Goal: Transaction & Acquisition: Purchase product/service

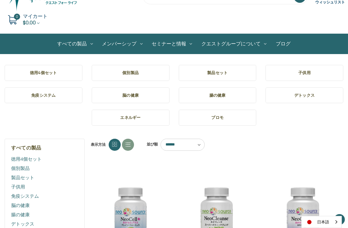
scroll to position [62, 0]
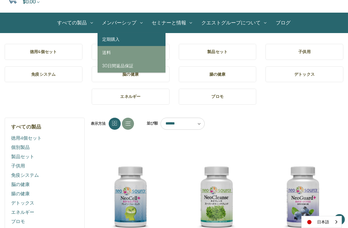
click at [111, 43] on link "定期購入" at bounding box center [132, 39] width 68 height 13
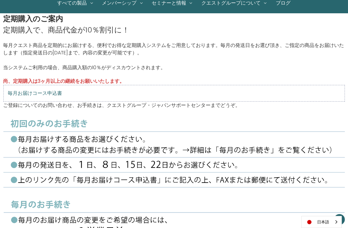
scroll to position [93, 0]
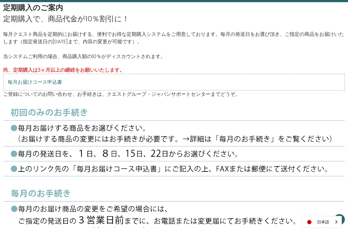
click at [33, 81] on link "毎月お届けコース申込書" at bounding box center [35, 81] width 54 height 5
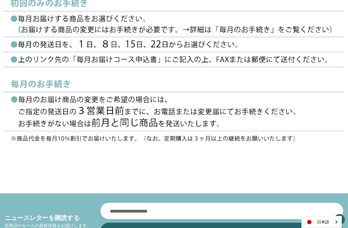
scroll to position [216, 0]
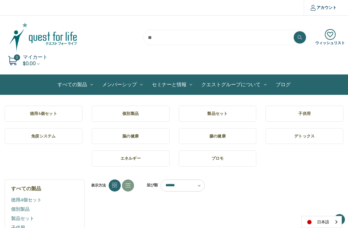
scroll to position [38, 0]
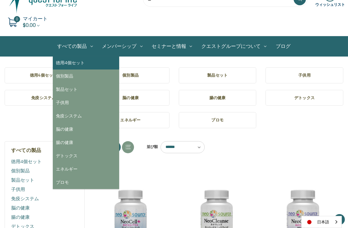
click at [69, 61] on link "徳用4個セット" at bounding box center [86, 62] width 66 height 13
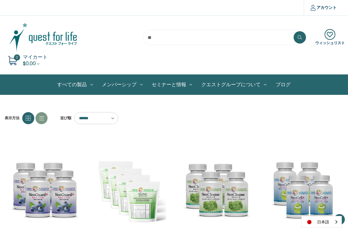
scroll to position [93, 0]
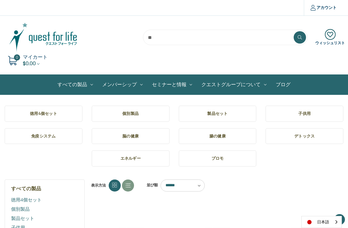
scroll to position [38, 0]
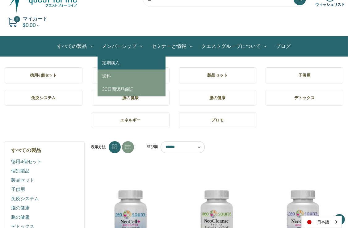
click at [119, 62] on link "定期購入" at bounding box center [132, 62] width 68 height 13
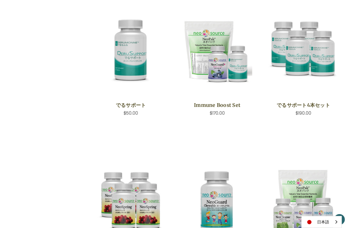
scroll to position [587, 0]
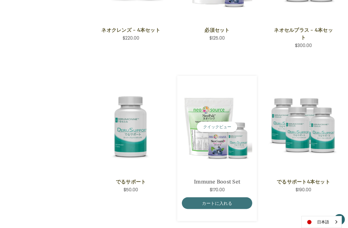
click at [229, 164] on div "Immune Boost Set,$170.00\a" at bounding box center [217, 127] width 70 height 93
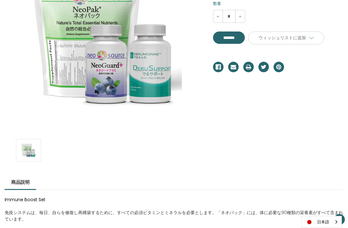
scroll to position [139, 0]
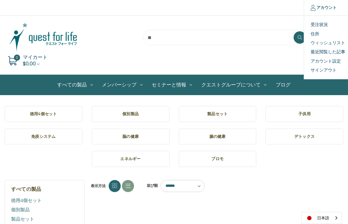
click at [321, 7] on link "アカウント" at bounding box center [323, 7] width 39 height 15
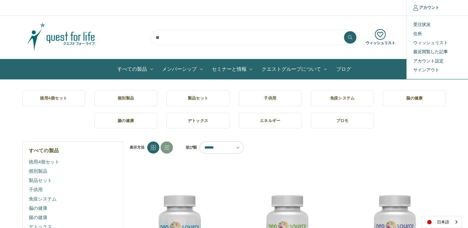
click at [348, 7] on link "アカウント" at bounding box center [425, 7] width 39 height 15
drag, startPoint x: 419, startPoint y: 20, endPoint x: 419, endPoint y: 24, distance: 3.7
click at [348, 24] on ul "受注状況 住所 ウィッシュリスト 最近閲覧した記事 アカウント設定 サインアウト" at bounding box center [437, 47] width 62 height 64
click at [348, 24] on link "受注状況" at bounding box center [437, 24] width 61 height 9
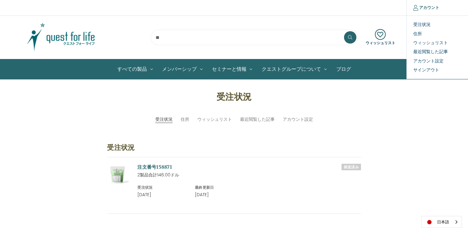
click at [431, 7] on link "アカウント" at bounding box center [425, 7] width 39 height 15
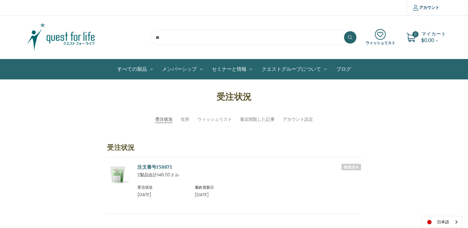
click at [79, 43] on img at bounding box center [60, 37] width 77 height 31
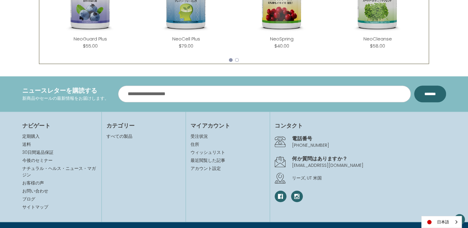
scroll to position [379, 0]
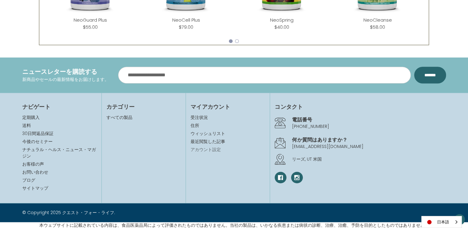
click at [201, 148] on link "アカウント設定" at bounding box center [227, 150] width 75 height 6
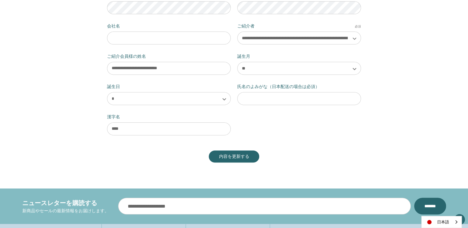
scroll to position [278, 0]
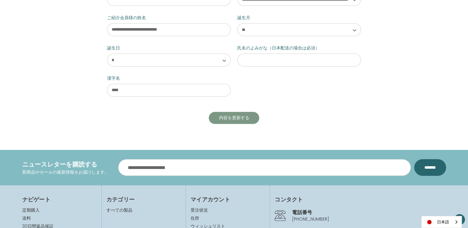
click at [223, 118] on button "内容を更新する" at bounding box center [234, 118] width 51 height 12
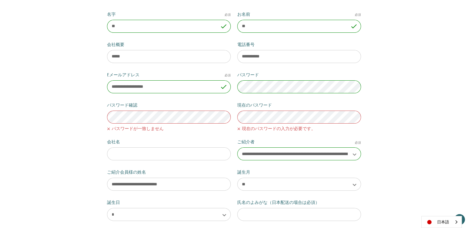
scroll to position [0, 0]
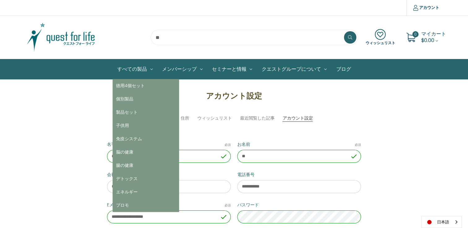
click at [134, 67] on link "すべての製品" at bounding box center [135, 69] width 45 height 20
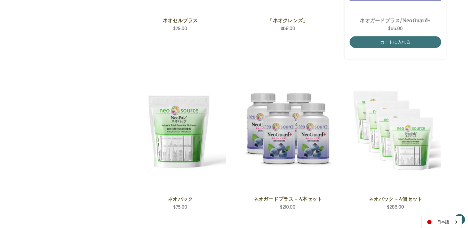
scroll to position [340, 0]
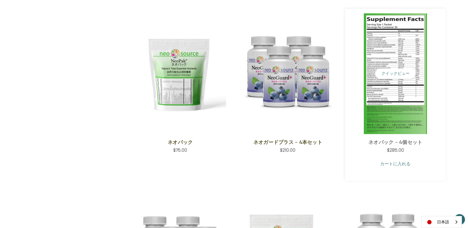
click at [393, 165] on link "カートに入れる" at bounding box center [395, 164] width 92 height 12
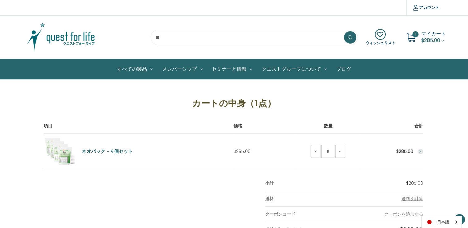
scroll to position [93, 0]
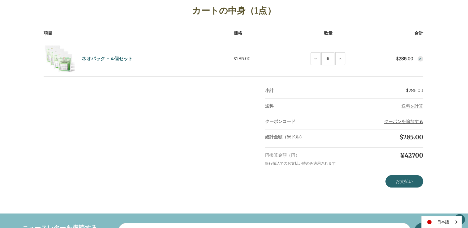
click at [409, 121] on button "クーポンを追加する" at bounding box center [403, 121] width 39 height 6
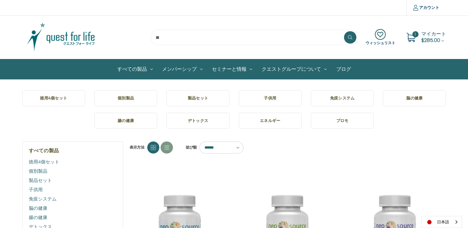
click at [429, 34] on span "マイカート" at bounding box center [433, 33] width 25 height 7
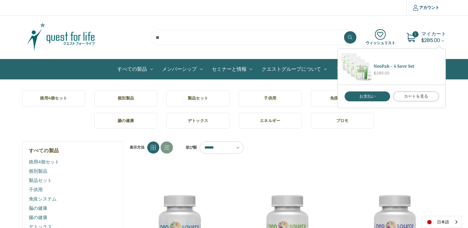
click at [404, 97] on link "カートを見る" at bounding box center [416, 97] width 46 height 10
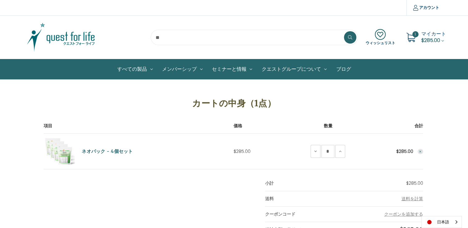
click at [421, 153] on icon "Remove NeoPak - 4 Save Set from cart" at bounding box center [420, 152] width 4 height 4
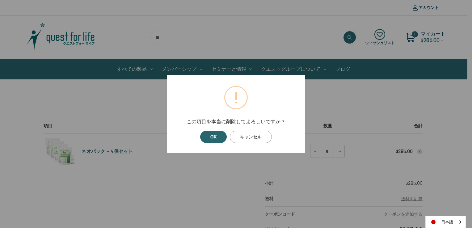
click at [250, 140] on button "キャンセル" at bounding box center [251, 137] width 42 height 12
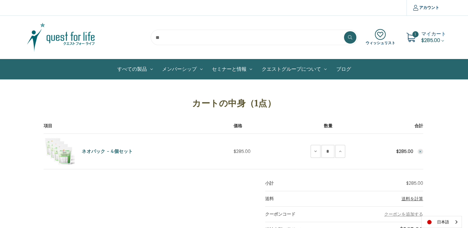
click at [415, 198] on span "送料を計算" at bounding box center [412, 199] width 22 height 6
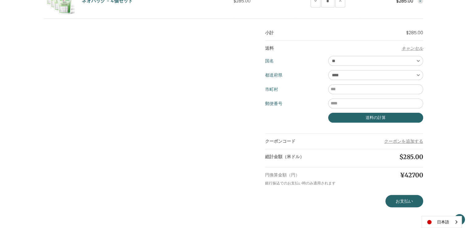
scroll to position [155, 0]
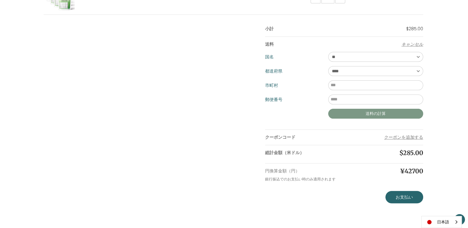
click at [397, 113] on button "送料の計算" at bounding box center [375, 114] width 95 height 10
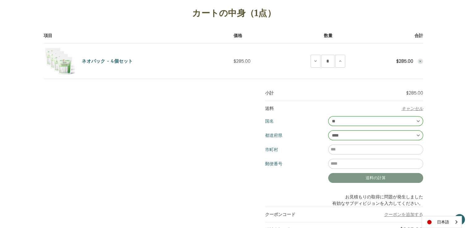
scroll to position [124, 0]
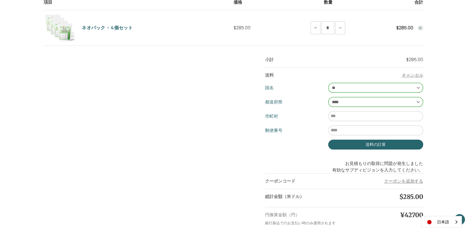
click at [416, 101] on select "**** ** ** ** ** ** ** ** ** ** *** ** *** ** ** ** ** ** *** **** ** ** ** ***…" at bounding box center [375, 102] width 95 height 10
select select "***"
click at [328, 97] on select "**** ** ** ** ** ** ** ** ** ** *** ** *** ** ** ** ** ** *** **** ** ** ** ***…" at bounding box center [375, 102] width 95 height 10
click at [355, 116] on input "市町村" at bounding box center [375, 116] width 95 height 10
click at [349, 130] on input "郵便番号" at bounding box center [375, 131] width 95 height 10
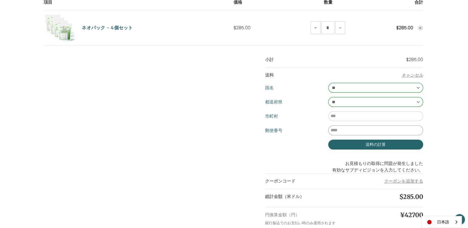
type input "*******"
click at [360, 142] on button "送料の計算" at bounding box center [375, 145] width 95 height 10
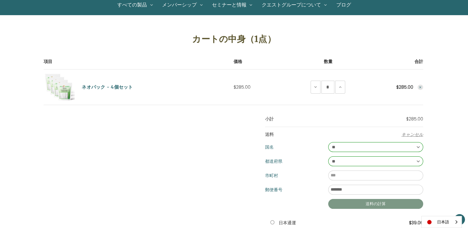
scroll to position [31, 0]
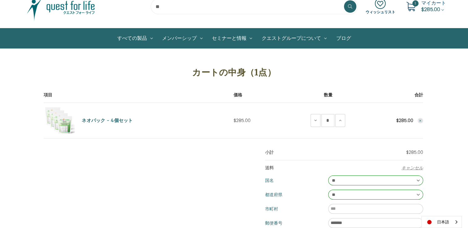
click at [420, 121] on icon "Remove NeoPak - 4 Save Set from cart" at bounding box center [420, 121] width 4 height 4
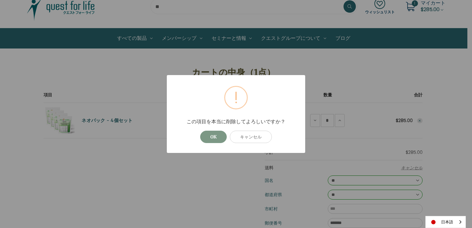
click at [211, 135] on button "OK" at bounding box center [213, 137] width 27 height 12
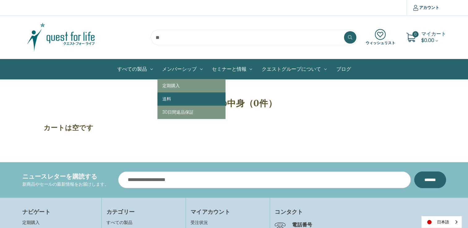
click at [172, 99] on link "送料" at bounding box center [191, 98] width 68 height 13
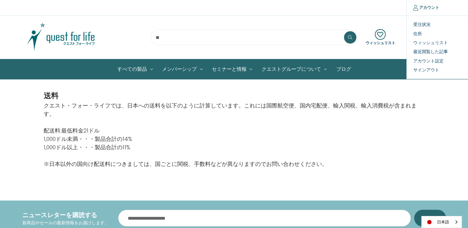
click at [429, 7] on link "アカウント" at bounding box center [425, 7] width 39 height 15
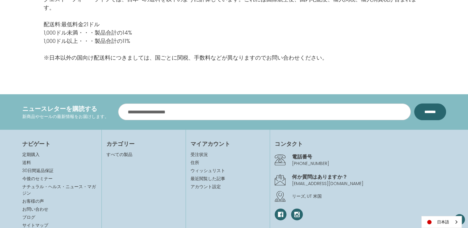
scroll to position [124, 0]
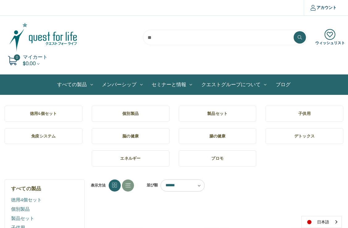
click at [208, 114] on h5 "製品セット" at bounding box center [218, 114] width 68 height 6
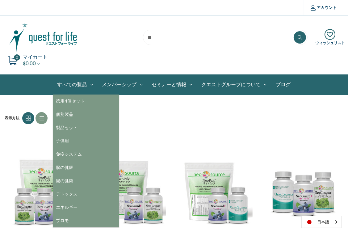
click at [77, 83] on link "すべての製品" at bounding box center [75, 85] width 45 height 20
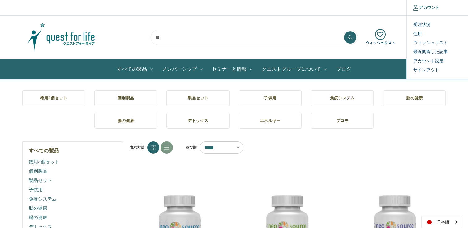
click at [348, 6] on link "アカウント" at bounding box center [425, 7] width 39 height 15
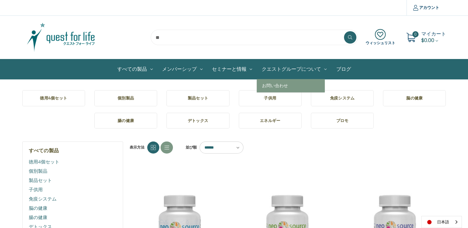
click at [315, 70] on link "クエストグループについて" at bounding box center [294, 69] width 75 height 20
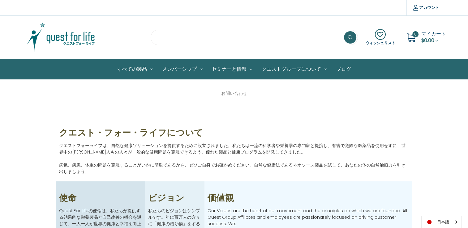
click at [258, 35] on input "search" at bounding box center [254, 37] width 207 height 15
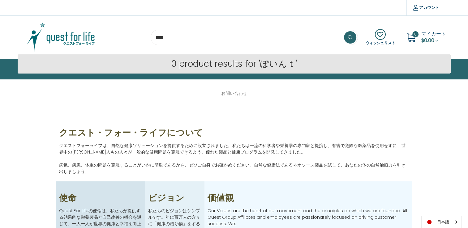
type input "****"
click at [344, 31] on button at bounding box center [350, 37] width 12 height 12
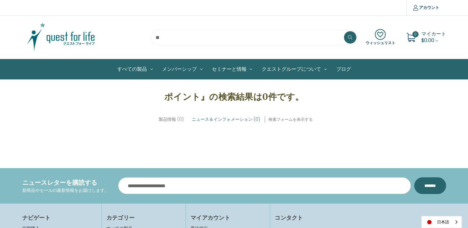
click at [187, 38] on input "search" at bounding box center [254, 37] width 207 height 15
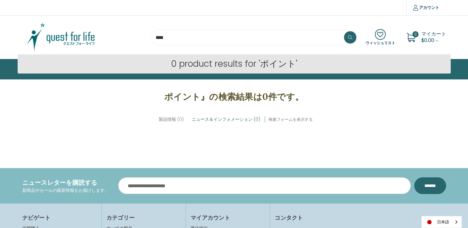
type input "****"
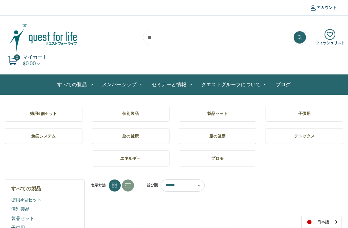
click at [56, 115] on h5 "徳用4個セット" at bounding box center [44, 114] width 68 height 6
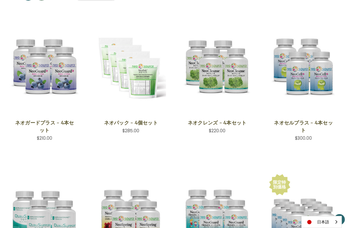
scroll to position [247, 0]
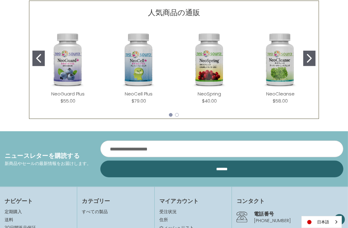
scroll to position [278, 0]
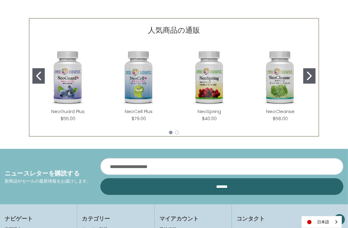
click at [313, 77] on button "Go to slide 2" at bounding box center [310, 75] width 12 height 15
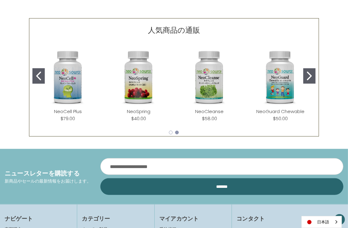
click at [313, 77] on button "Go to slide 2" at bounding box center [310, 75] width 12 height 15
click at [42, 79] on button "Go to slide 1" at bounding box center [38, 75] width 12 height 15
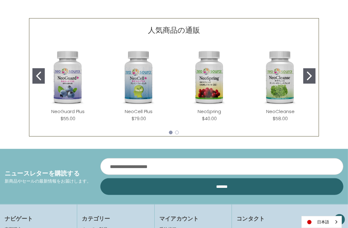
click at [42, 80] on button "Go to slide 1" at bounding box center [38, 75] width 12 height 15
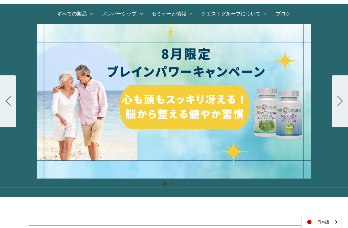
scroll to position [31, 0]
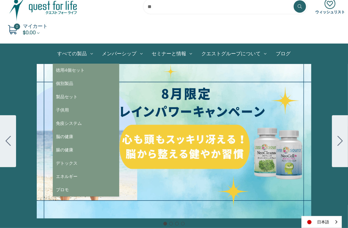
click at [77, 56] on link "すべての製品" at bounding box center [75, 54] width 45 height 20
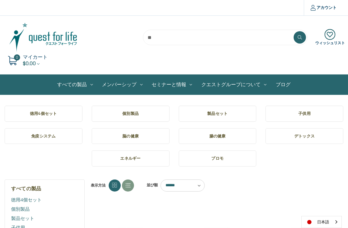
click at [331, 33] on icon at bounding box center [331, 34] width 30 height 11
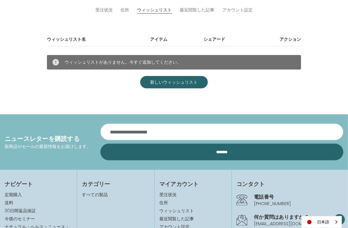
scroll to position [93, 0]
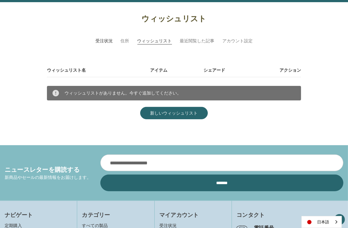
click at [103, 39] on link "受注状況" at bounding box center [104, 41] width 17 height 6
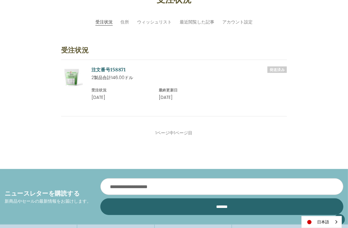
scroll to position [124, 0]
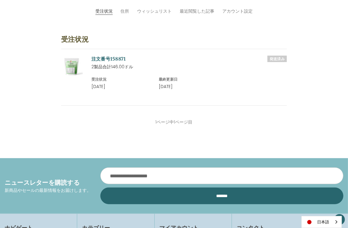
click at [102, 57] on link "注文番号158871" at bounding box center [109, 59] width 35 height 6
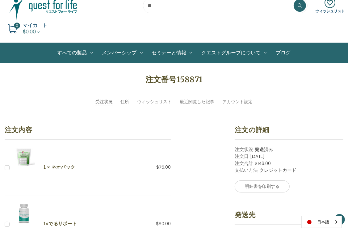
scroll to position [31, 0]
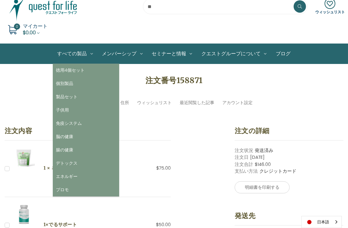
click at [76, 55] on link "すべての製品" at bounding box center [75, 54] width 45 height 20
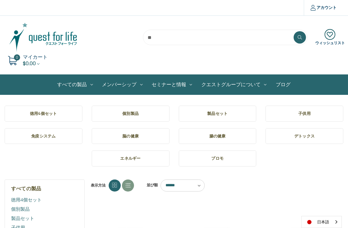
click at [43, 114] on h5 "徳用4個セット" at bounding box center [44, 114] width 68 height 6
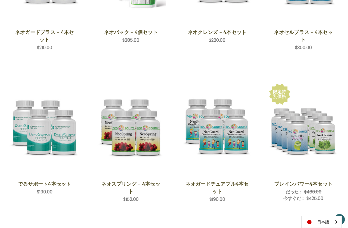
scroll to position [216, 0]
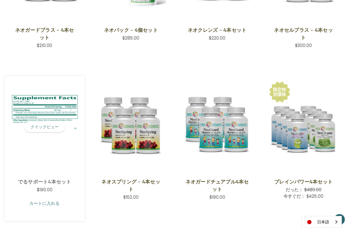
click at [46, 203] on link "カートに入れる" at bounding box center [44, 204] width 71 height 12
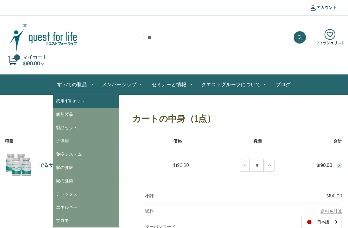
click at [75, 101] on link "徳用4個セット" at bounding box center [86, 101] width 66 height 13
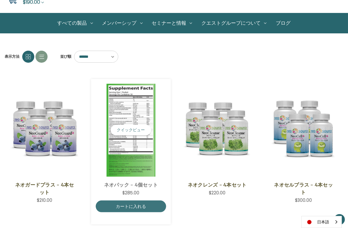
scroll to position [93, 0]
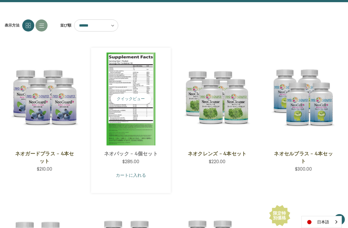
click at [141, 176] on link "カートに入れる" at bounding box center [131, 175] width 71 height 12
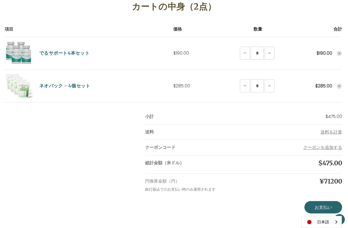
scroll to position [124, 0]
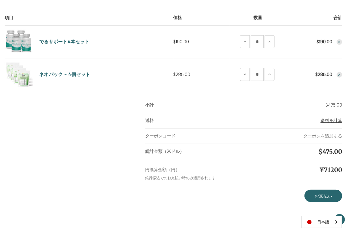
click at [328, 120] on span "送料を計算" at bounding box center [332, 120] width 22 height 6
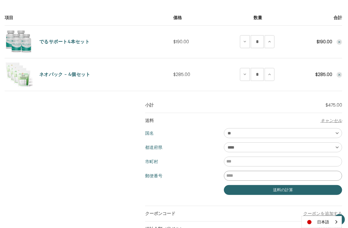
click at [272, 171] on input "郵便番号" at bounding box center [283, 176] width 118 height 10
type input "*******"
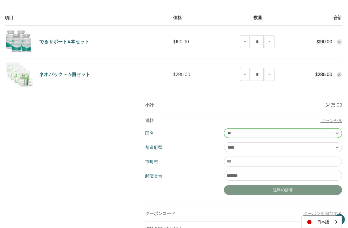
click at [257, 189] on button "送料の計算" at bounding box center [283, 190] width 118 height 10
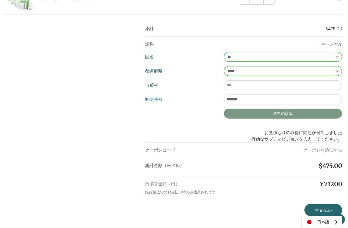
scroll to position [185, 0]
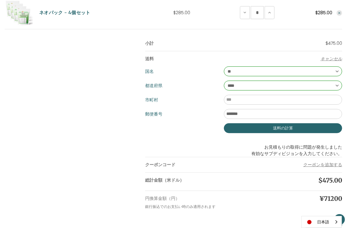
click at [336, 83] on select "**** ** ** ** ** ** ** ** ** ** *** ** *** ** ** ** ** ** *** **** ** ** ** ***…" at bounding box center [283, 86] width 118 height 10
select select "***"
click at [224, 81] on select "**** ** ** ** ** ** ** ** ** ** *** ** *** ** ** ** ** ** *** **** ** ** ** ***…" at bounding box center [283, 86] width 118 height 10
click at [247, 102] on input "市町村" at bounding box center [283, 100] width 118 height 10
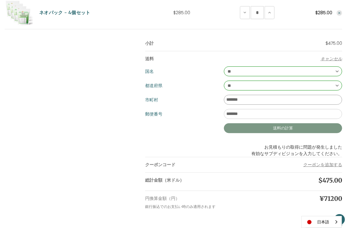
type input "*******"
click at [248, 127] on button "送料の計算" at bounding box center [283, 128] width 118 height 10
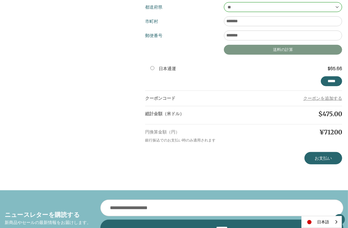
scroll to position [278, 0]
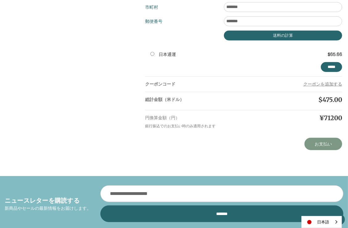
click at [321, 141] on link "お支払い" at bounding box center [324, 144] width 38 height 12
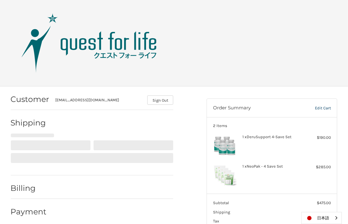
select select "**"
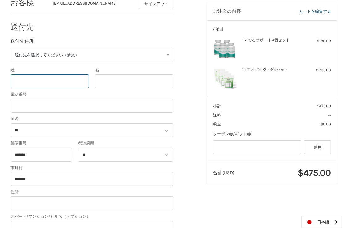
scroll to position [95, 0]
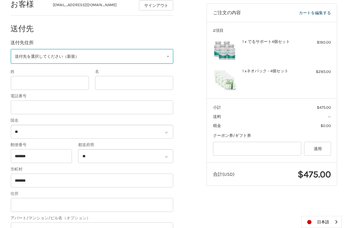
click at [167, 57] on link "送付先を選択してください（新規）" at bounding box center [92, 56] width 163 height 15
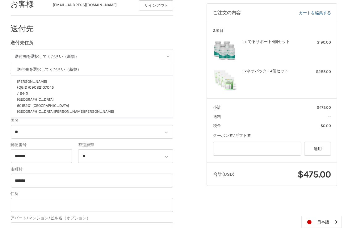
click at [185, 18] on ol "お客様 fuku.rie85@gmail.com サインアウト 送付先 送付先住所 送付先を選択してください（新規） 送付先を選択してください（新規） 酒井 …" at bounding box center [104, 205] width 187 height 428
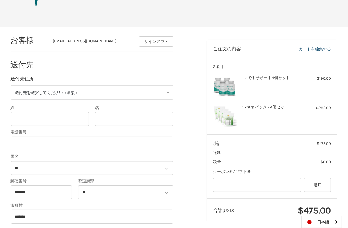
scroll to position [13, 0]
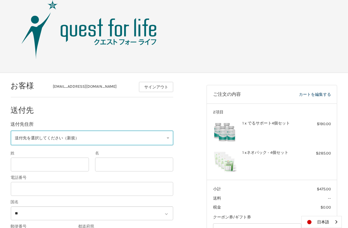
click at [168, 138] on link "送付先を選択してください（新規）" at bounding box center [92, 138] width 163 height 15
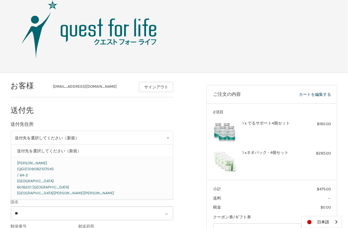
click at [30, 161] on span "酒井 利恵" at bounding box center [32, 163] width 30 height 5
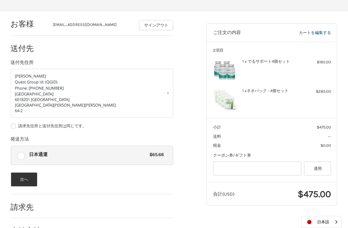
scroll to position [95, 0]
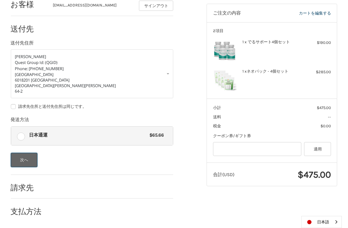
click at [31, 161] on button "次へ" at bounding box center [24, 160] width 27 height 14
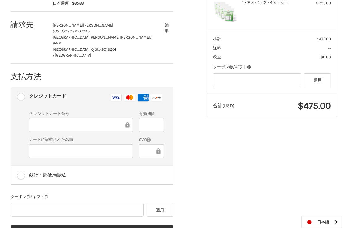
scroll to position [167, 0]
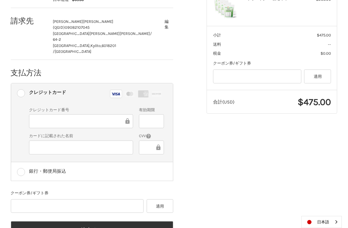
click at [269, 196] on div "お客様 fuku.rie85@gmail.com サインアウト 送付先 利恵 酒井 (QGID) 09082107045 南区久世川原町 / 64-2 京都市…" at bounding box center [174, 86] width 348 height 334
click at [150, 199] on button "適用" at bounding box center [160, 206] width 27 height 14
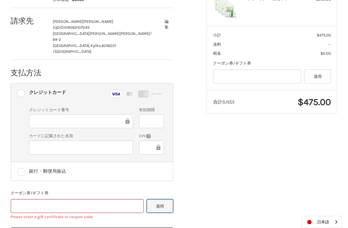
click at [150, 199] on button "適用" at bounding box center [160, 206] width 27 height 14
click at [213, 186] on div "お客様 fuku.rie85@gmail.com サインアウト 送付先 利恵 酒井 (QGID) 09082107045 南区久世川原町 / 64-2 京都市…" at bounding box center [174, 89] width 348 height 340
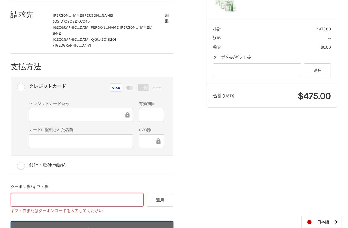
click at [109, 221] on button "注文する" at bounding box center [92, 230] width 163 height 18
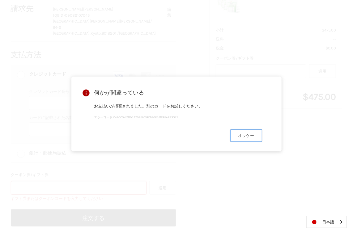
click at [246, 137] on button "オッケー" at bounding box center [246, 136] width 32 height 12
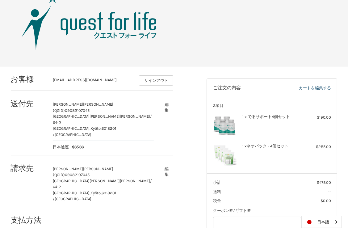
scroll to position [19, 0]
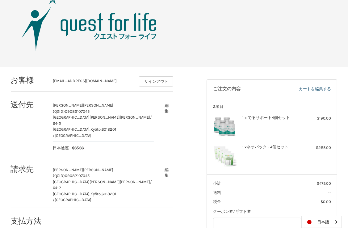
click at [168, 109] on button "編集" at bounding box center [167, 108] width 14 height 15
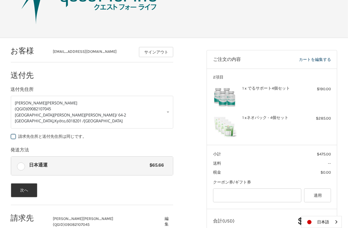
scroll to position [64, 0]
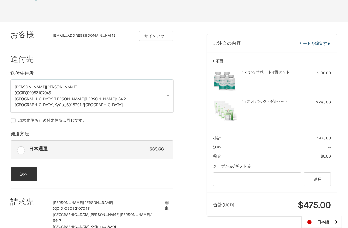
click at [169, 98] on link "利恵 酒井 (QGID) 09082107045 南区久世川原町 / 64-2 京都市, Kyōto, 6018201 / Japan" at bounding box center [92, 96] width 163 height 33
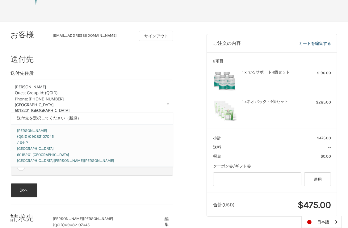
click at [23, 130] on span "酒井 利恵" at bounding box center [32, 130] width 30 height 5
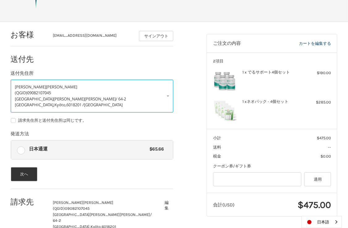
click at [169, 97] on link "利恵 酒井 (QGID) 09082107045 南区久世川原町 / 64-2 京都市, Kyōto, 6018201 / Japan" at bounding box center [92, 96] width 163 height 33
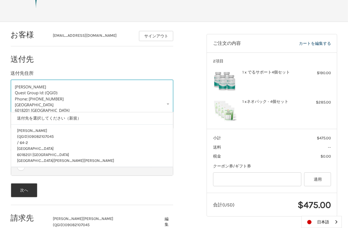
scroll to position [2, 0]
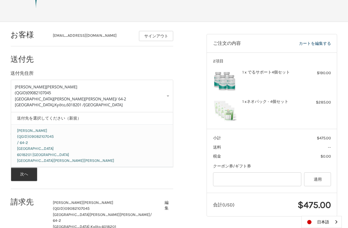
click at [66, 147] on p "Japan 6018201 Kyōto 京都市 南区久世川原町" at bounding box center [92, 155] width 150 height 18
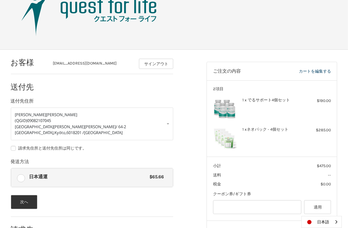
scroll to position [32, 0]
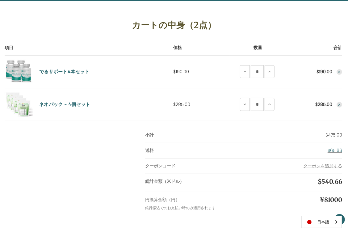
scroll to position [104, 0]
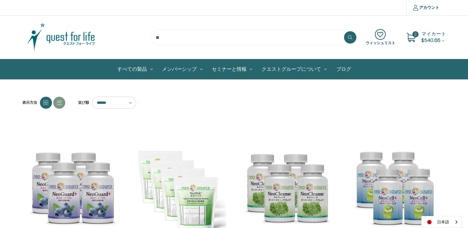
click at [348, 34] on span "マイカート" at bounding box center [433, 33] width 25 height 7
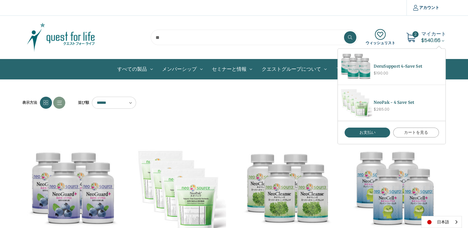
click at [348, 132] on link "カートを見る" at bounding box center [416, 133] width 46 height 10
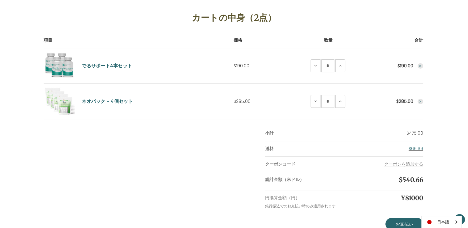
scroll to position [124, 0]
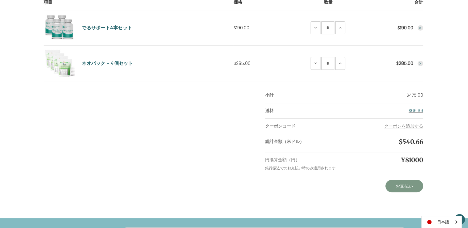
click at [398, 184] on link "お支払い" at bounding box center [404, 186] width 38 height 12
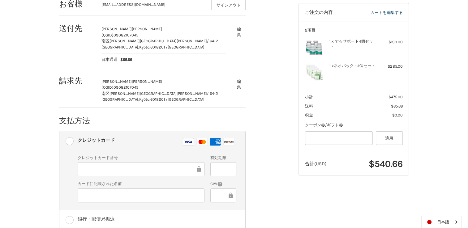
scroll to position [135, 0]
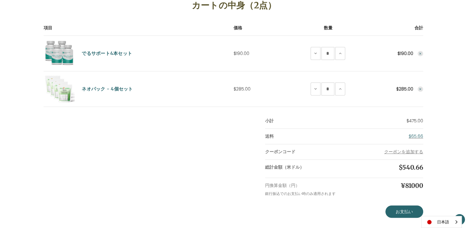
scroll to position [155, 0]
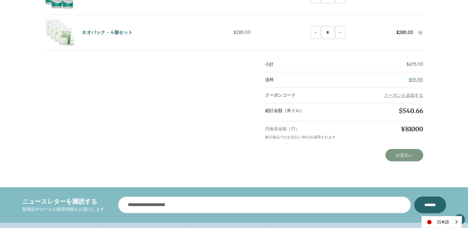
click at [400, 155] on link "お支払い" at bounding box center [404, 155] width 38 height 12
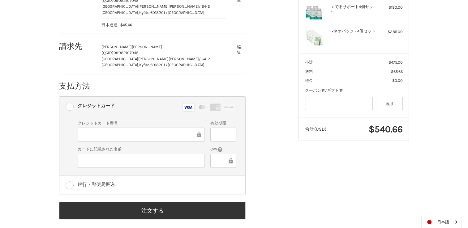
scroll to position [135, 0]
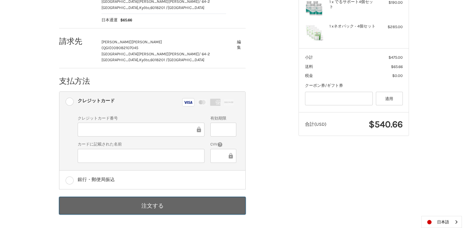
click at [125, 204] on button "注文する" at bounding box center [152, 206] width 186 height 18
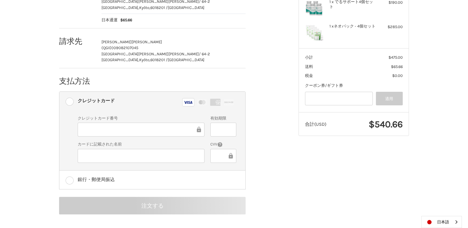
scroll to position [30, 0]
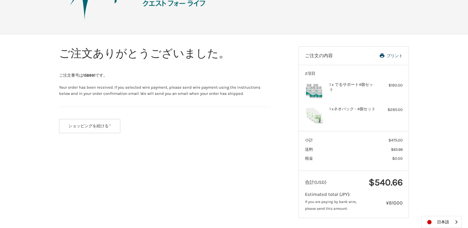
scroll to position [53, 0]
